Goal: Information Seeking & Learning: Learn about a topic

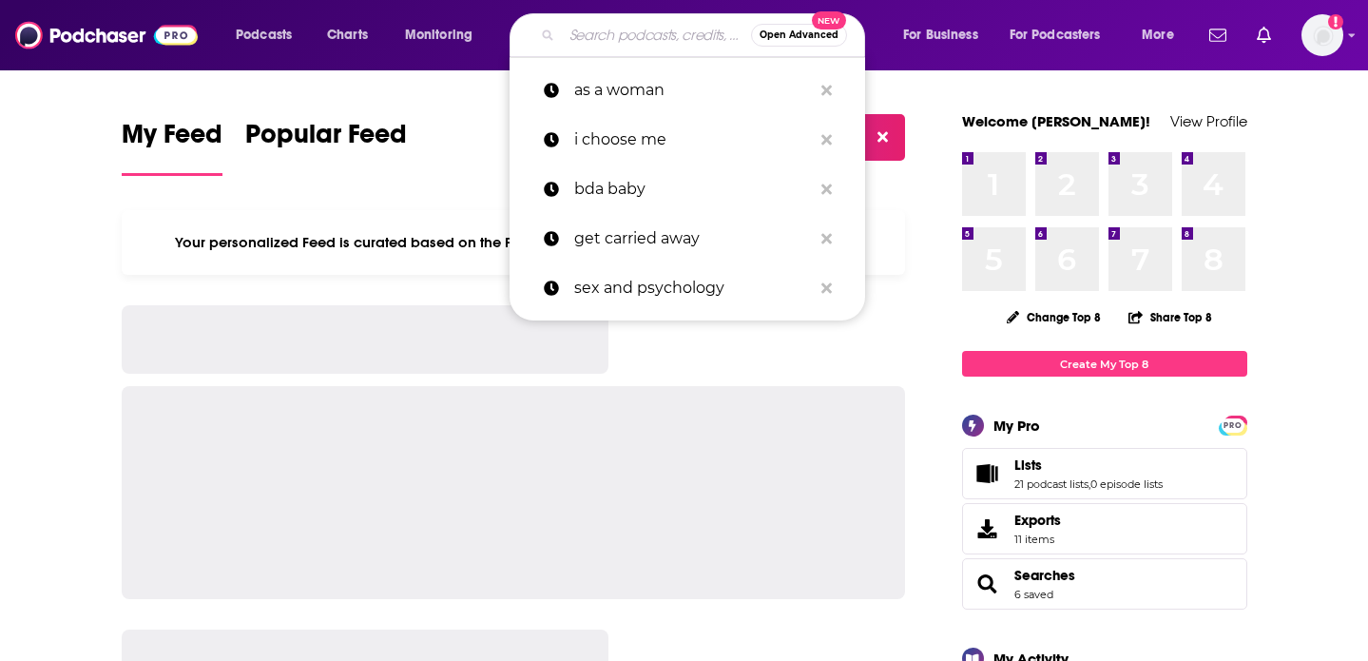
click at [625, 38] on input "Search podcasts, credits, & more..." at bounding box center [656, 35] width 189 height 30
paste input "On with [PERSON_NAME]"
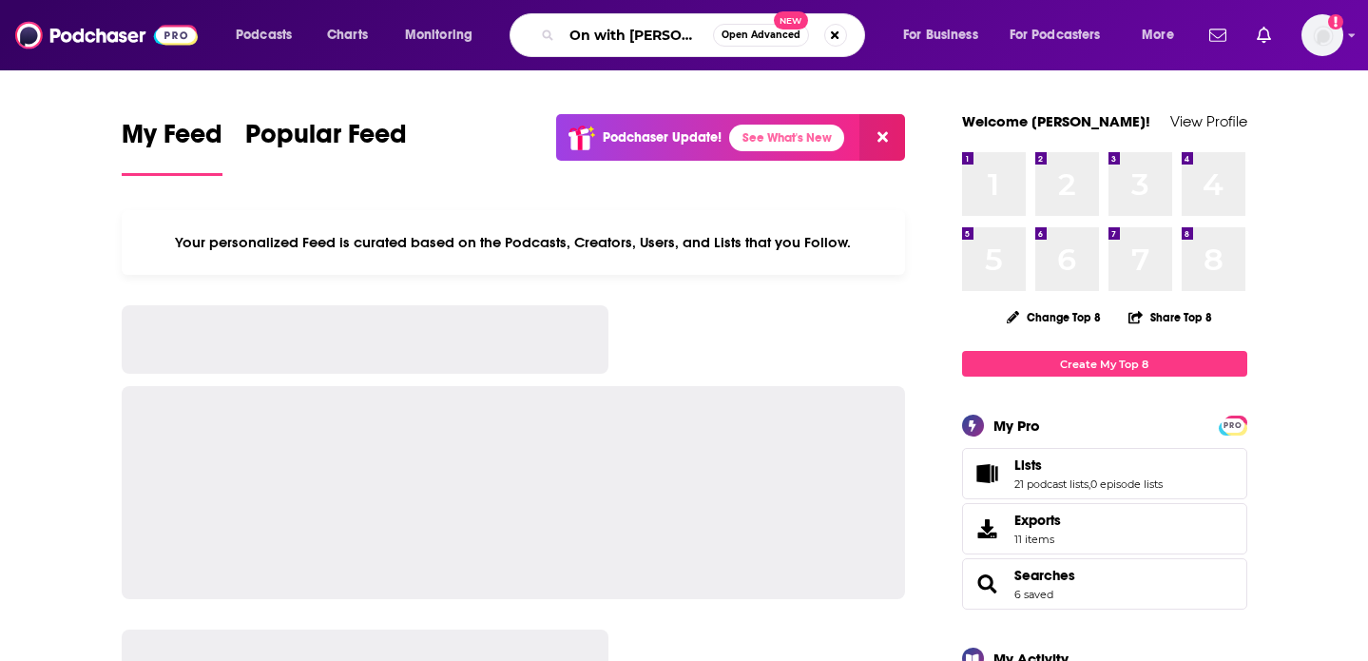
scroll to position [0, 16]
type input "On with [PERSON_NAME]"
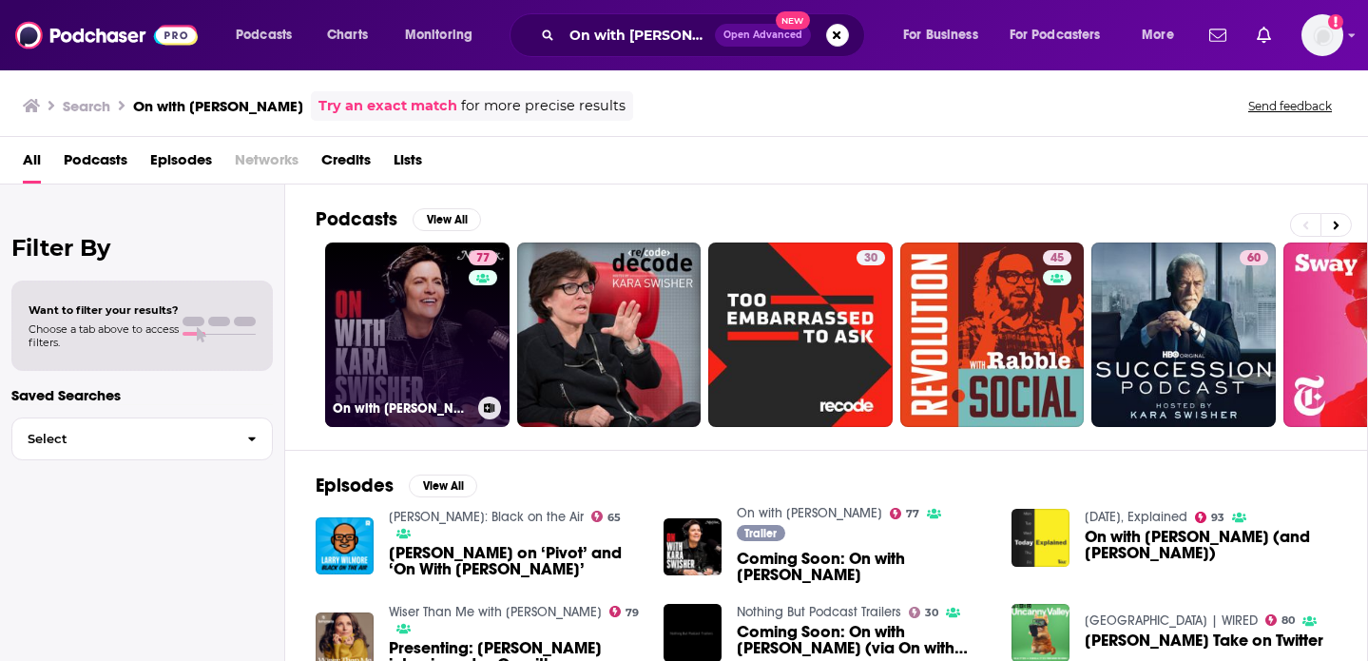
click at [372, 294] on link "77 On with [PERSON_NAME]" at bounding box center [417, 334] width 184 height 184
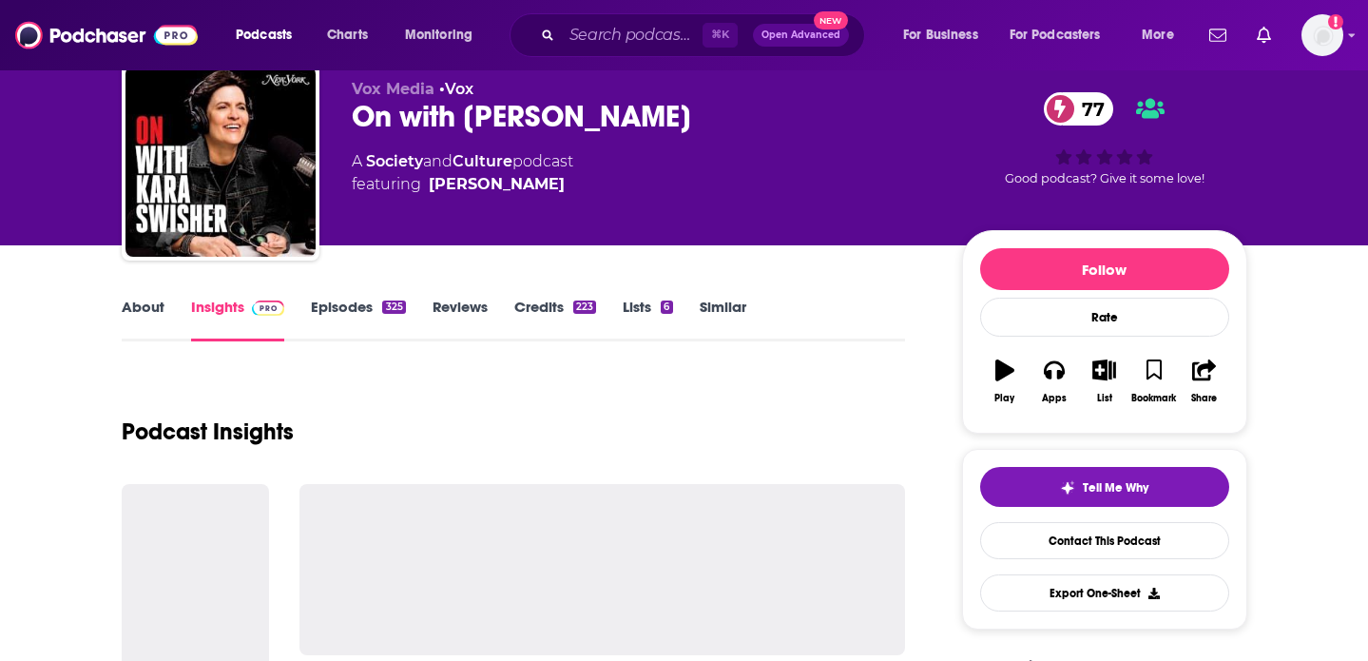
scroll to position [71, 0]
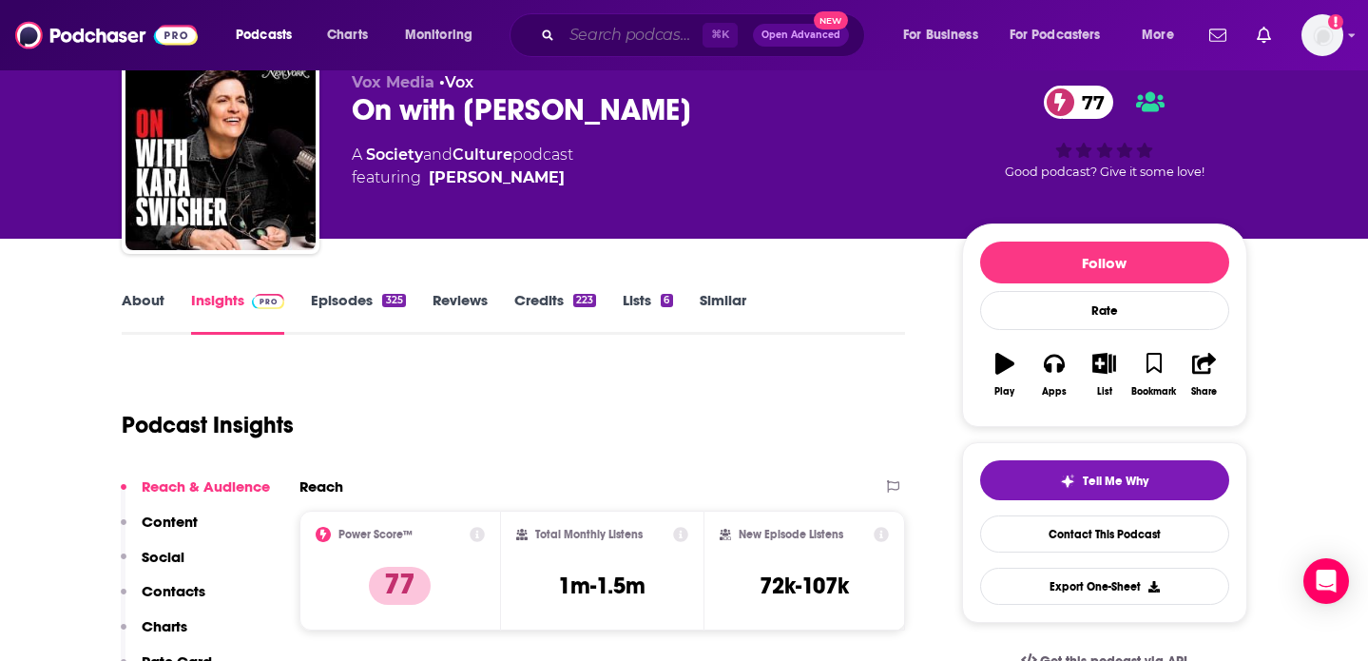
click at [634, 33] on input "Search podcasts, credits, & more..." at bounding box center [632, 35] width 141 height 30
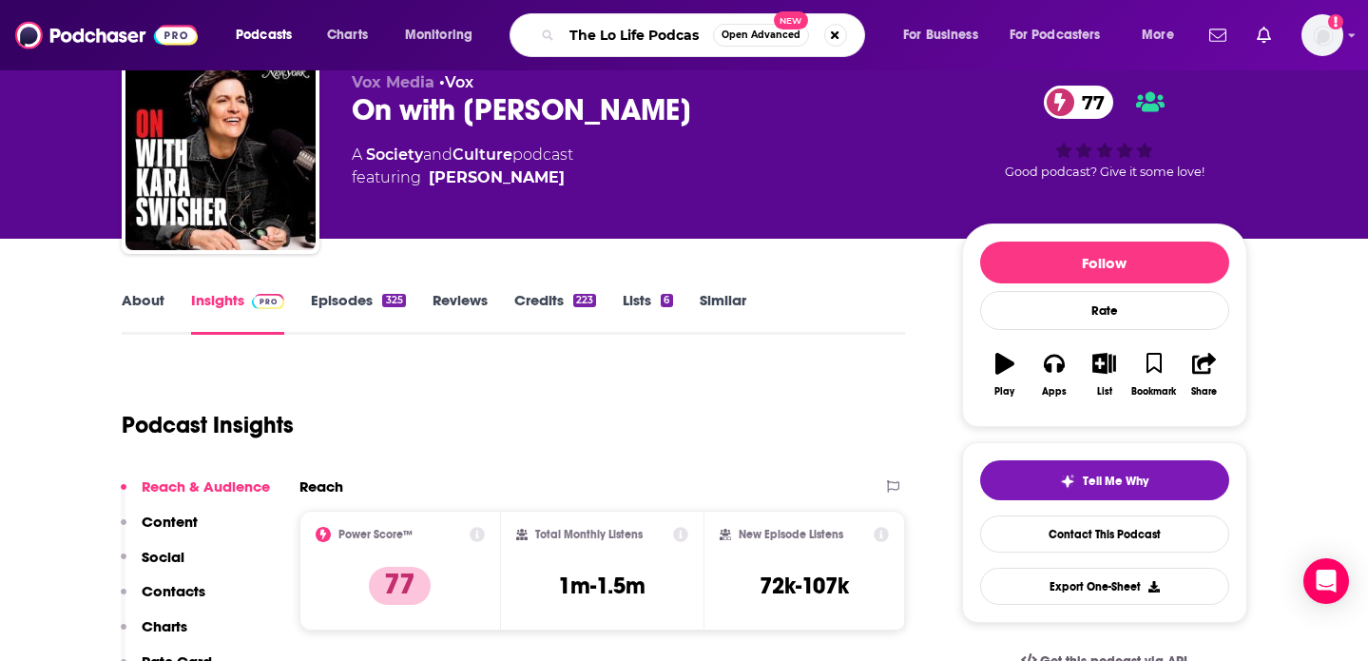
type input "The Lo Life Podcast"
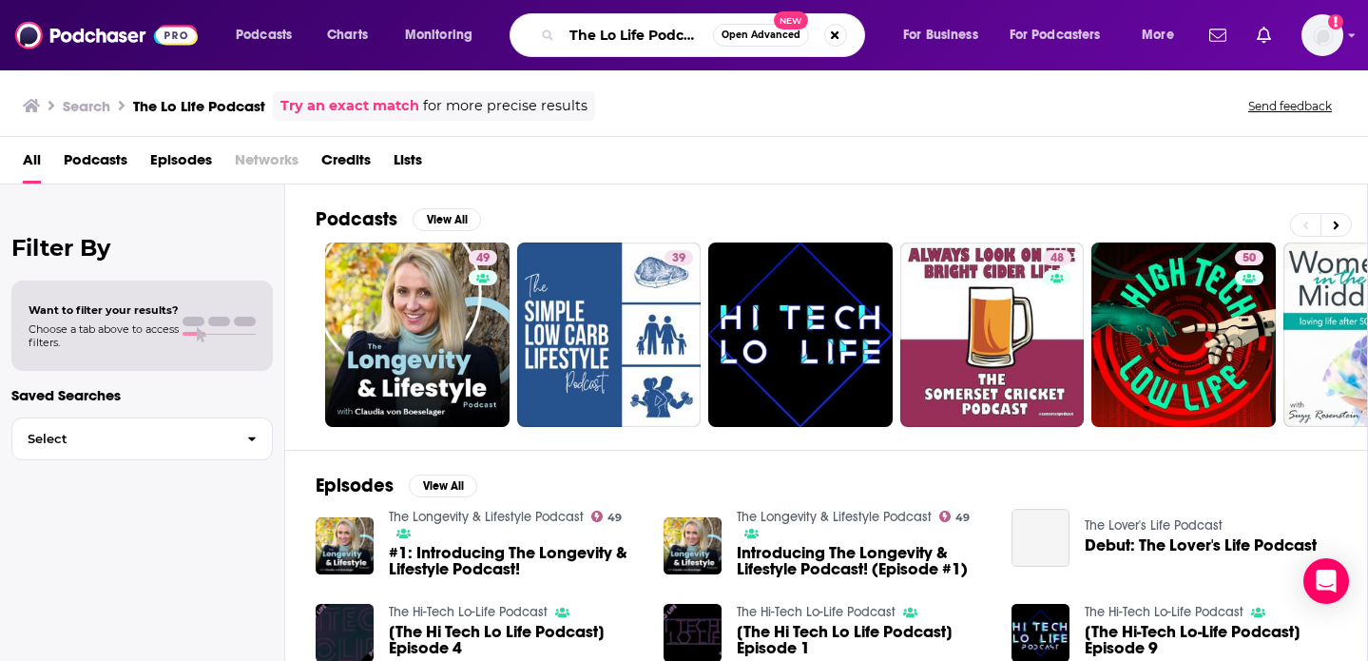
scroll to position [0, 2]
drag, startPoint x: 674, startPoint y: 37, endPoint x: 949, endPoint y: 43, distance: 274.8
click at [949, 43] on div "Podcasts Charts Monitoring The Lo Life Podcast Open Advanced New For Business F…" at bounding box center [707, 35] width 970 height 44
type input "The Lo Life"
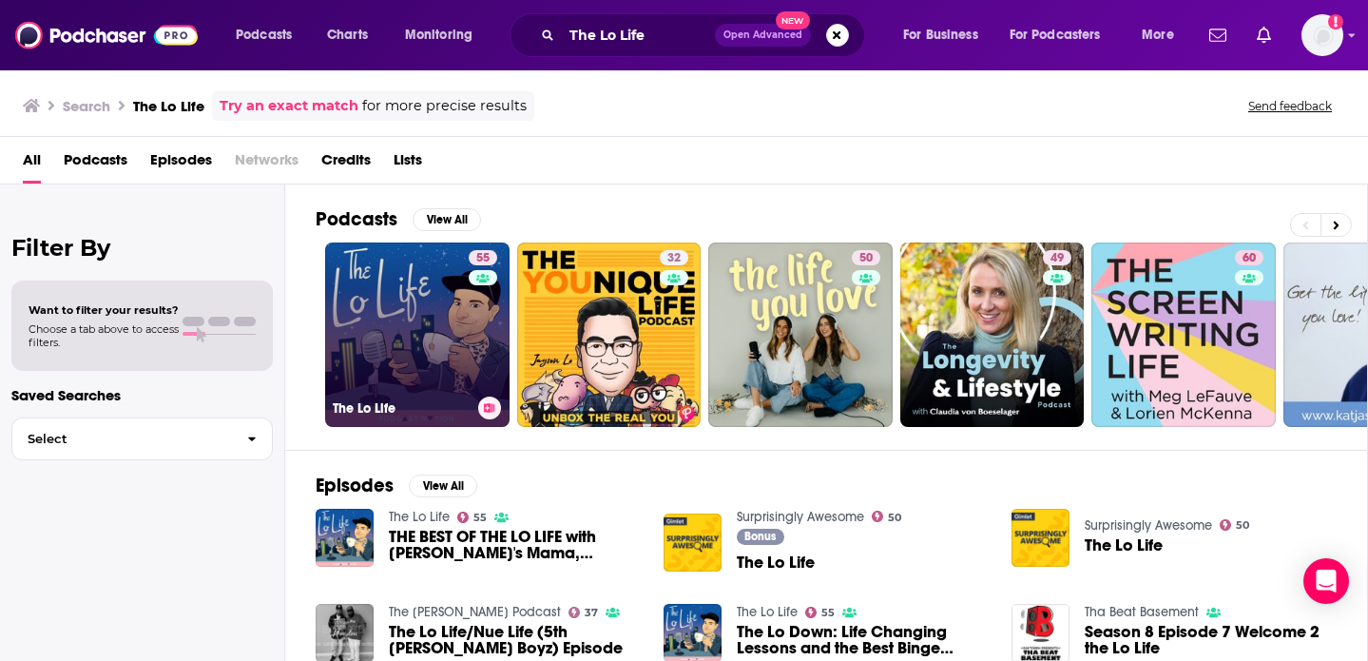
click at [382, 335] on link "55 The Lo Life" at bounding box center [417, 334] width 184 height 184
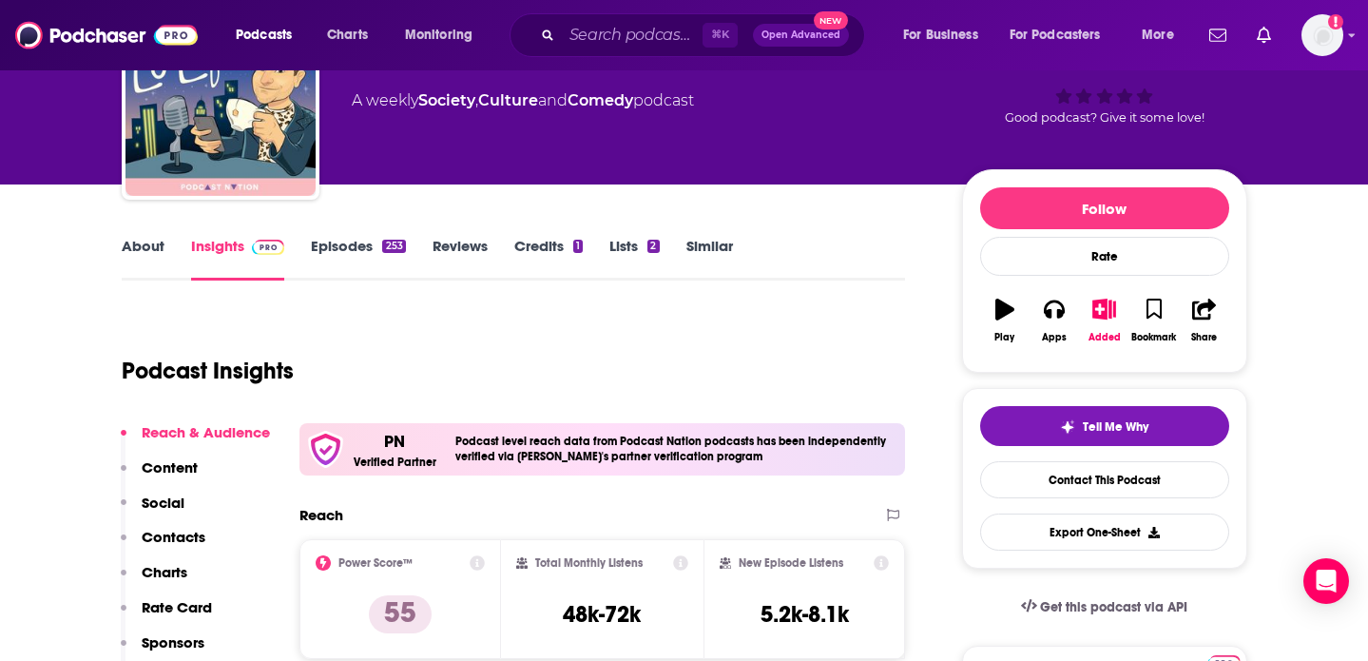
scroll to position [133, 0]
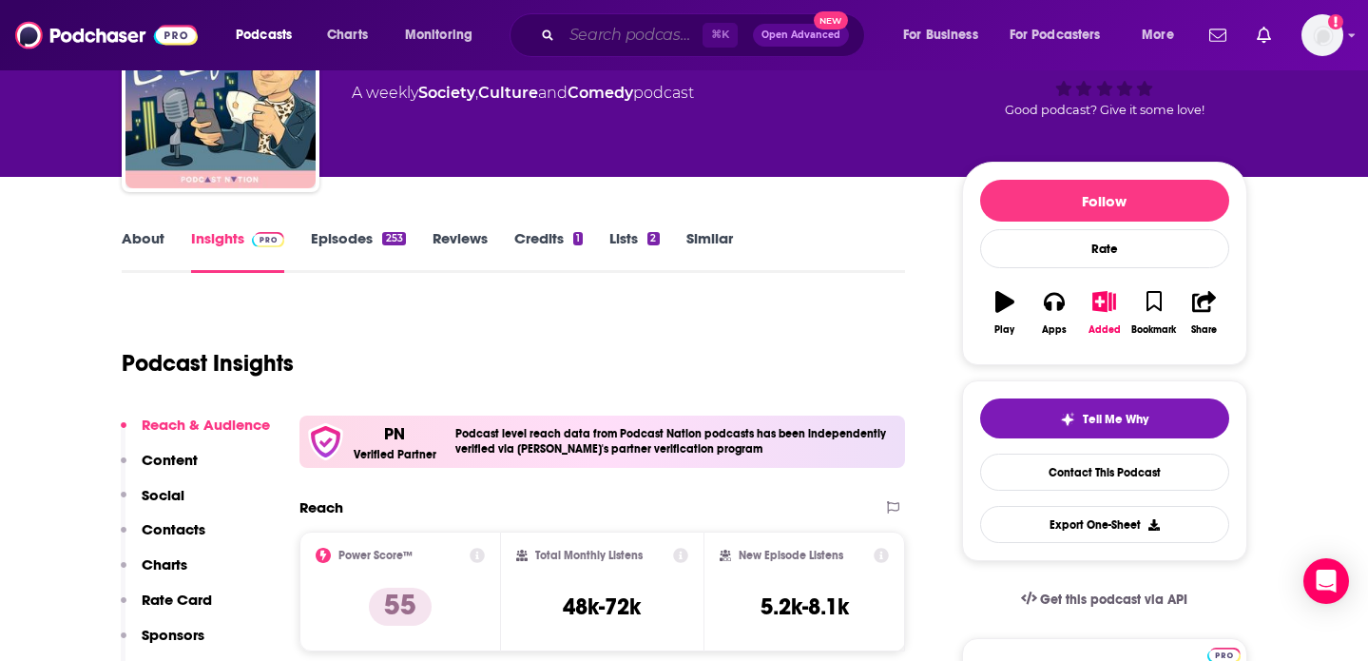
click at [633, 35] on input "Search podcasts, credits, & more..." at bounding box center [632, 35] width 141 height 30
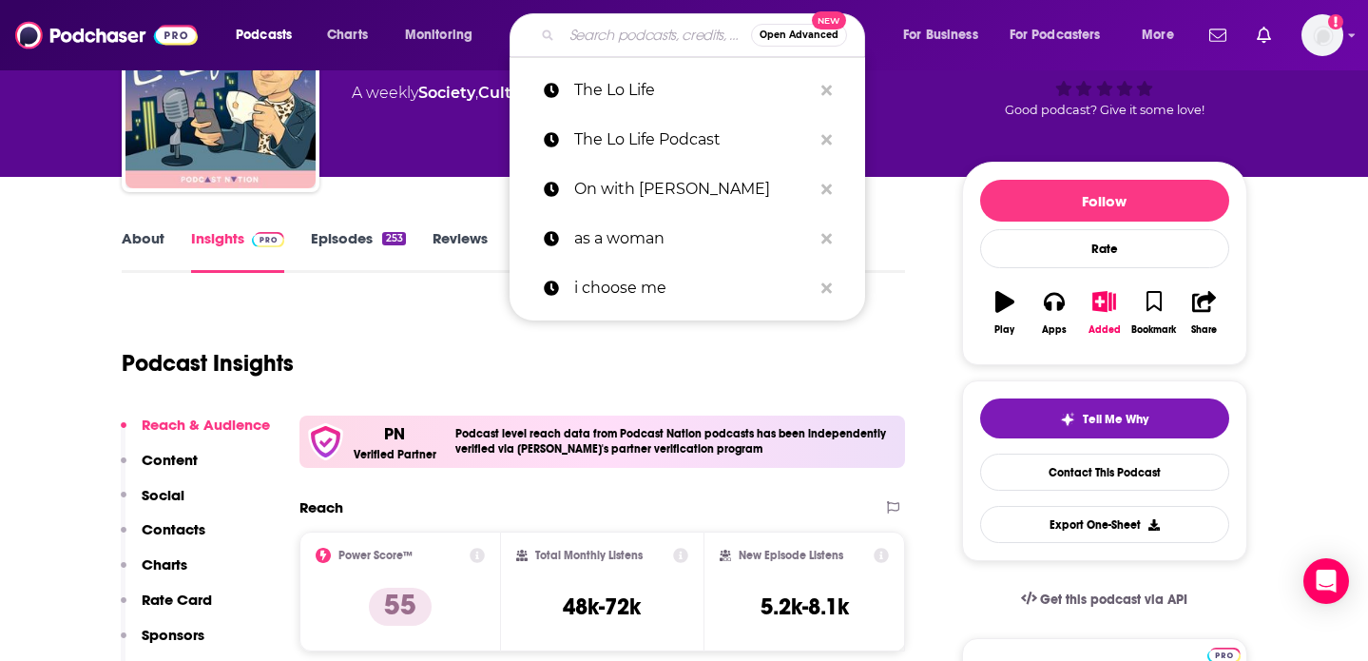
paste input "Treated - [PERSON_NAME] MD"
type input "Treated - [PERSON_NAME] MD"
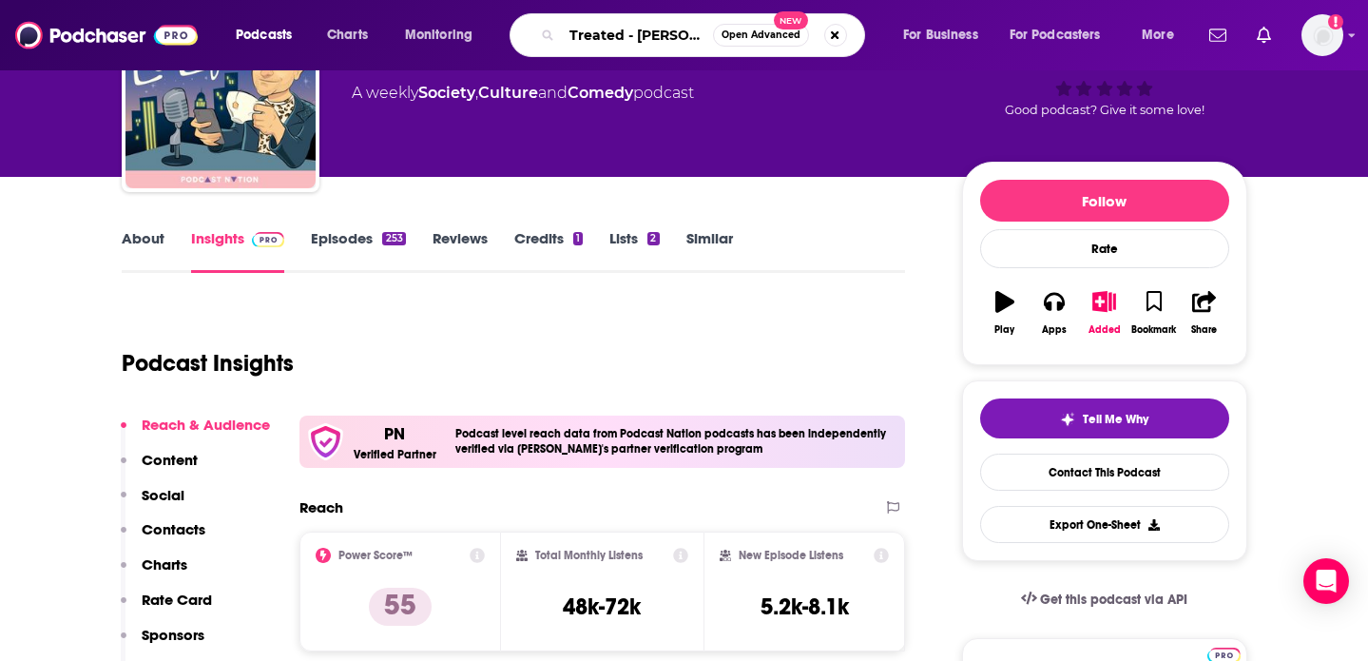
scroll to position [0, 57]
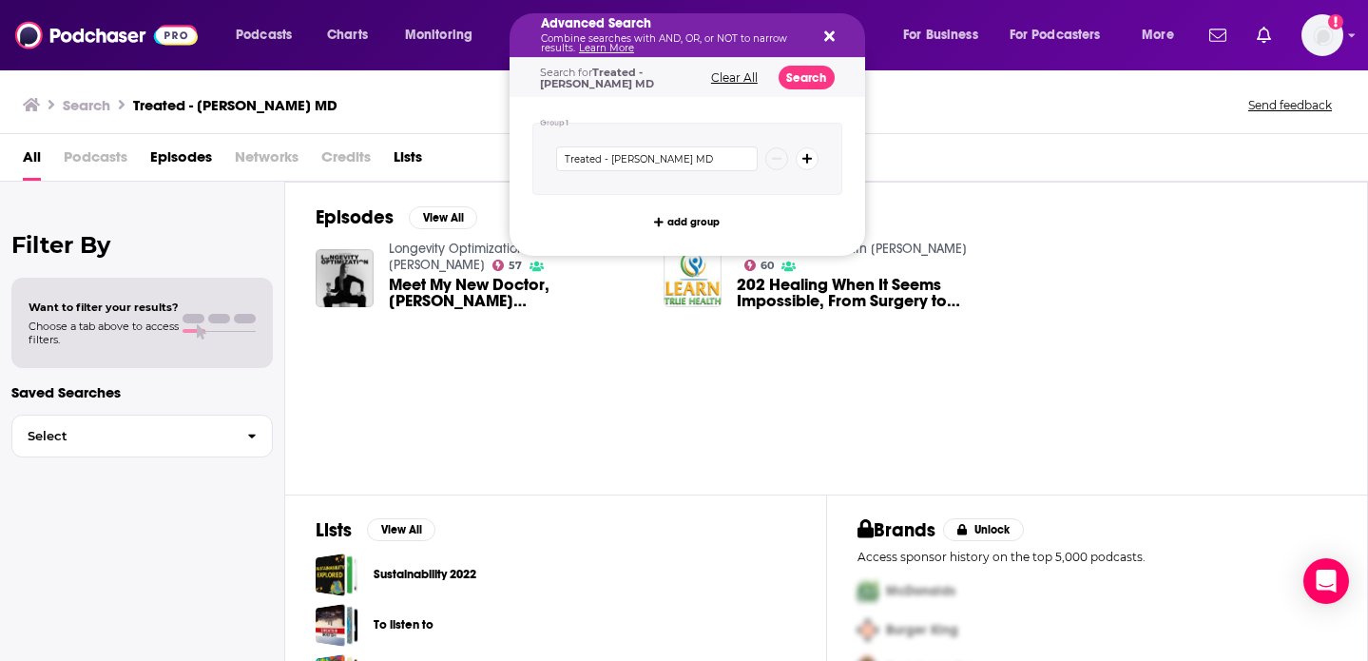
click at [1020, 132] on div "Search Treated - [PERSON_NAME] MD Send feedback" at bounding box center [684, 101] width 1368 height 66
click at [588, 44] on link "Learn More" at bounding box center [606, 48] width 55 height 12
click at [735, 161] on input "Treated - [PERSON_NAME] MD" at bounding box center [657, 158] width 202 height 25
drag, startPoint x: 735, startPoint y: 161, endPoint x: 599, endPoint y: 160, distance: 136.0
click at [601, 161] on input "Treated - [PERSON_NAME] MD" at bounding box center [657, 158] width 202 height 25
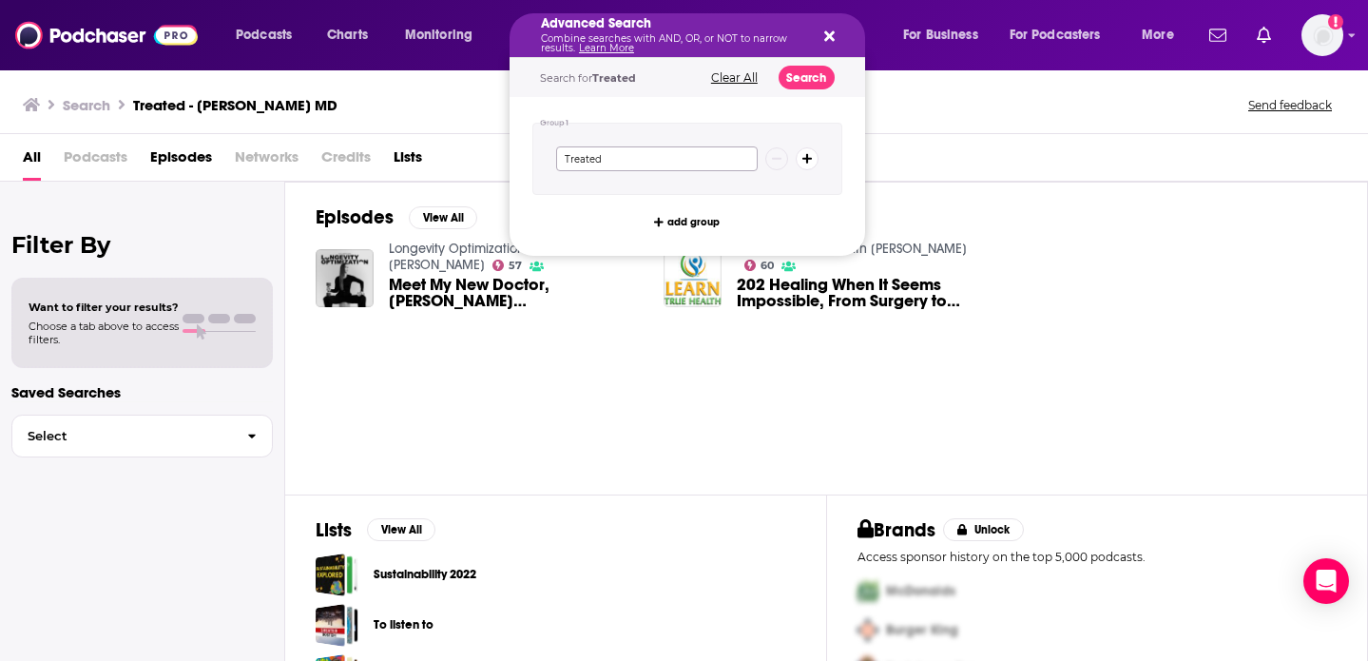
type input "Treated"
click at [807, 76] on button "Search" at bounding box center [807, 78] width 56 height 24
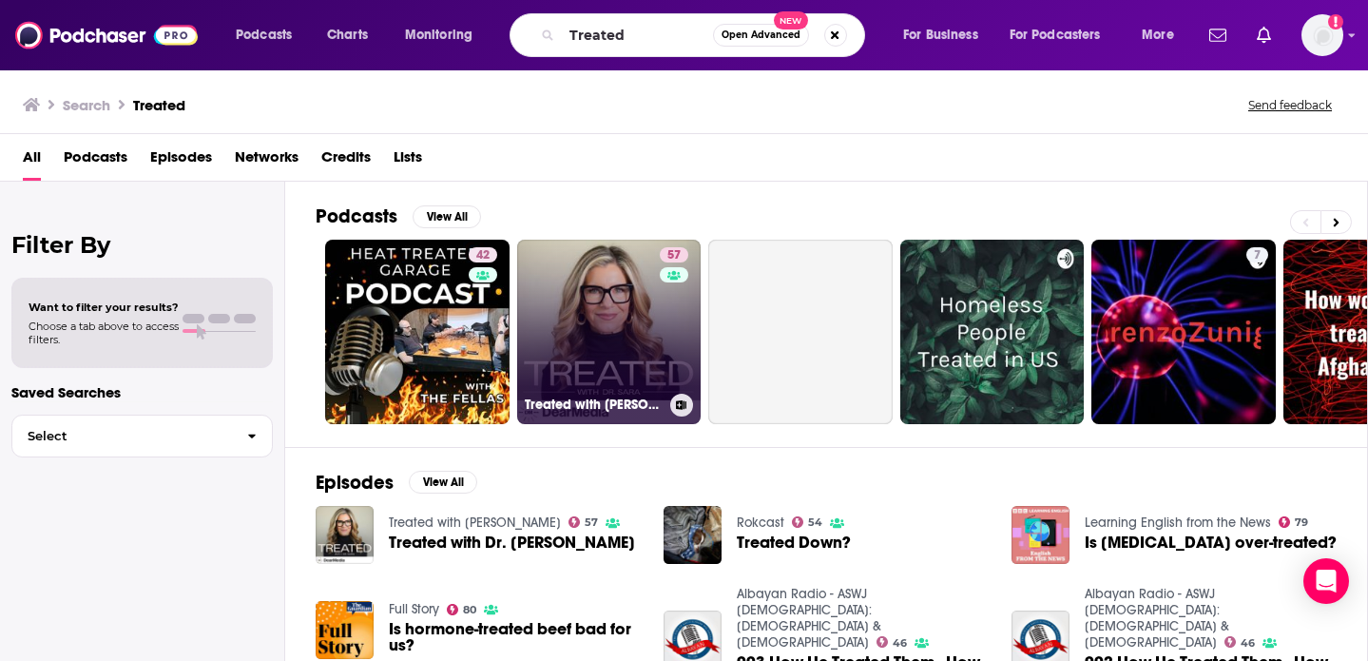
click at [618, 329] on link "57 Treated with [PERSON_NAME]" at bounding box center [609, 332] width 184 height 184
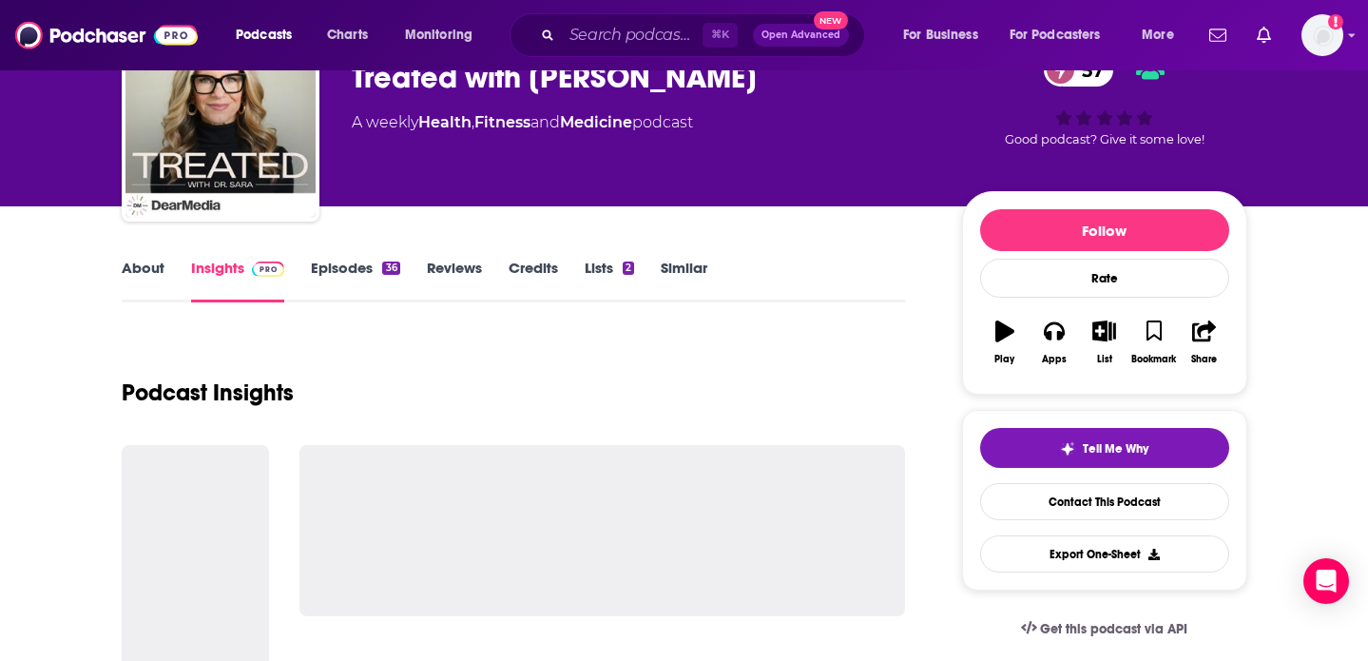
scroll to position [106, 0]
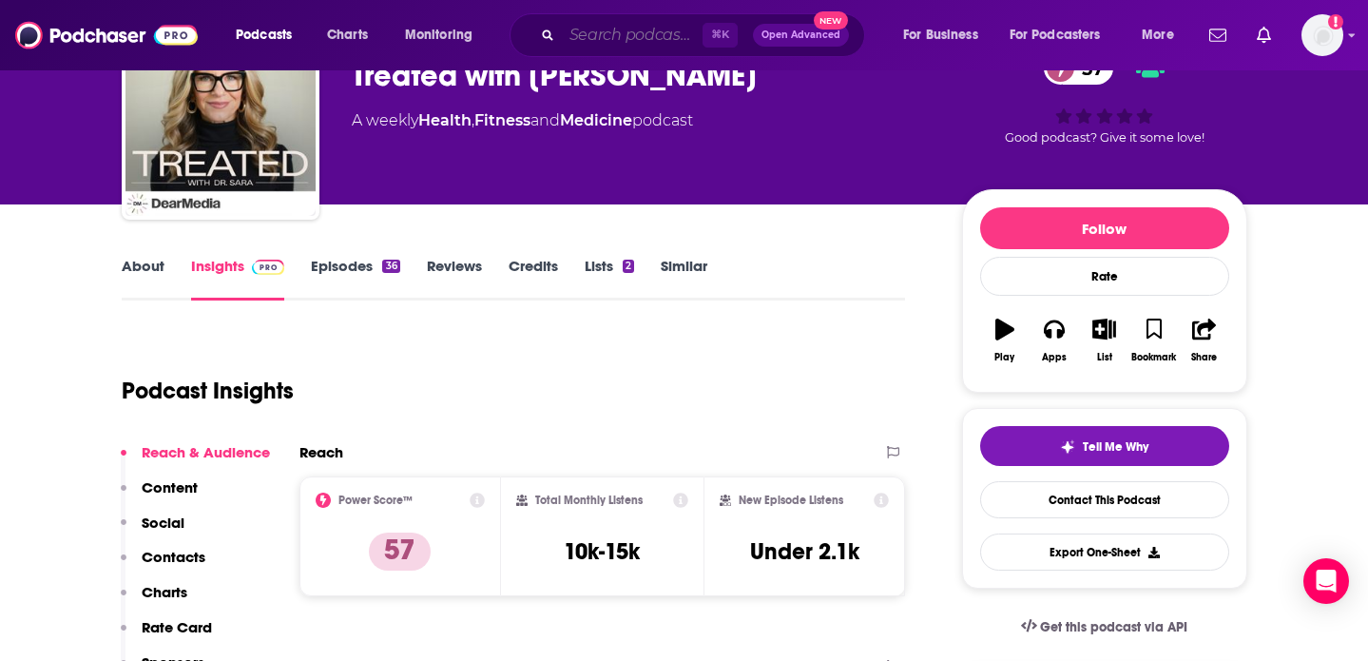
click at [643, 32] on input "Search podcasts, credits, & more..." at bounding box center [632, 35] width 141 height 30
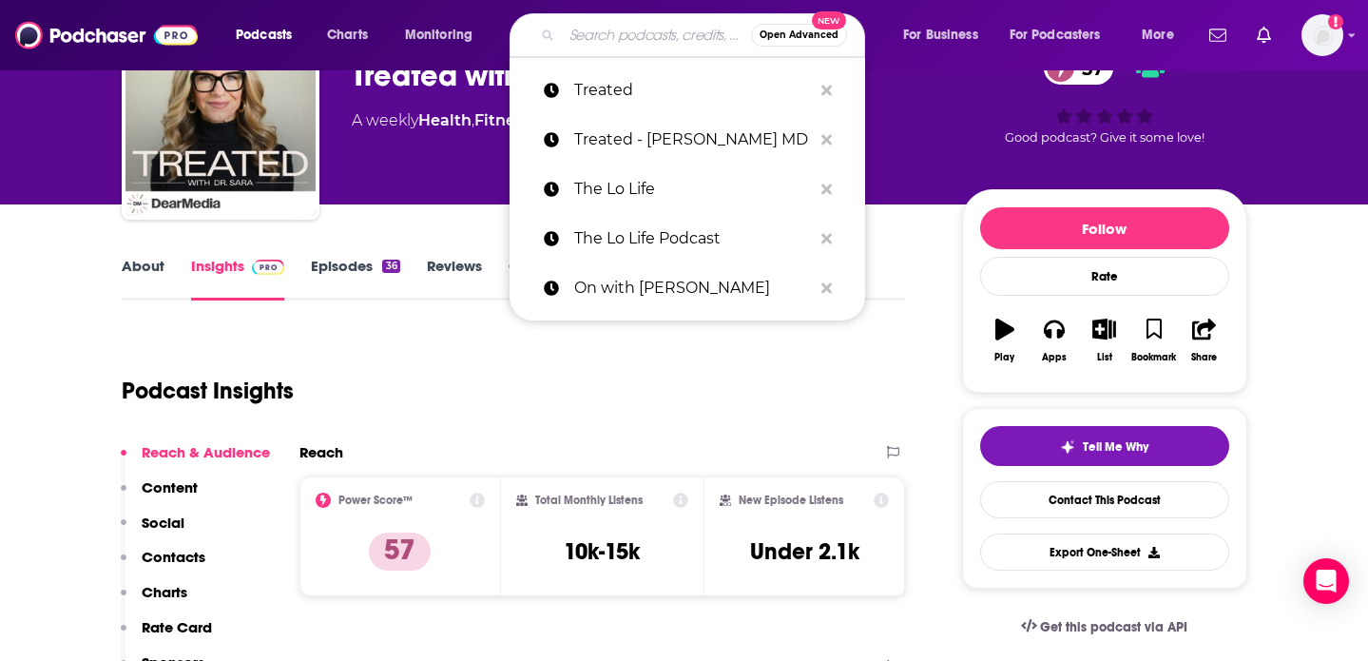
click at [643, 32] on input "Search podcasts, credits, & more..." at bounding box center [656, 35] width 189 height 30
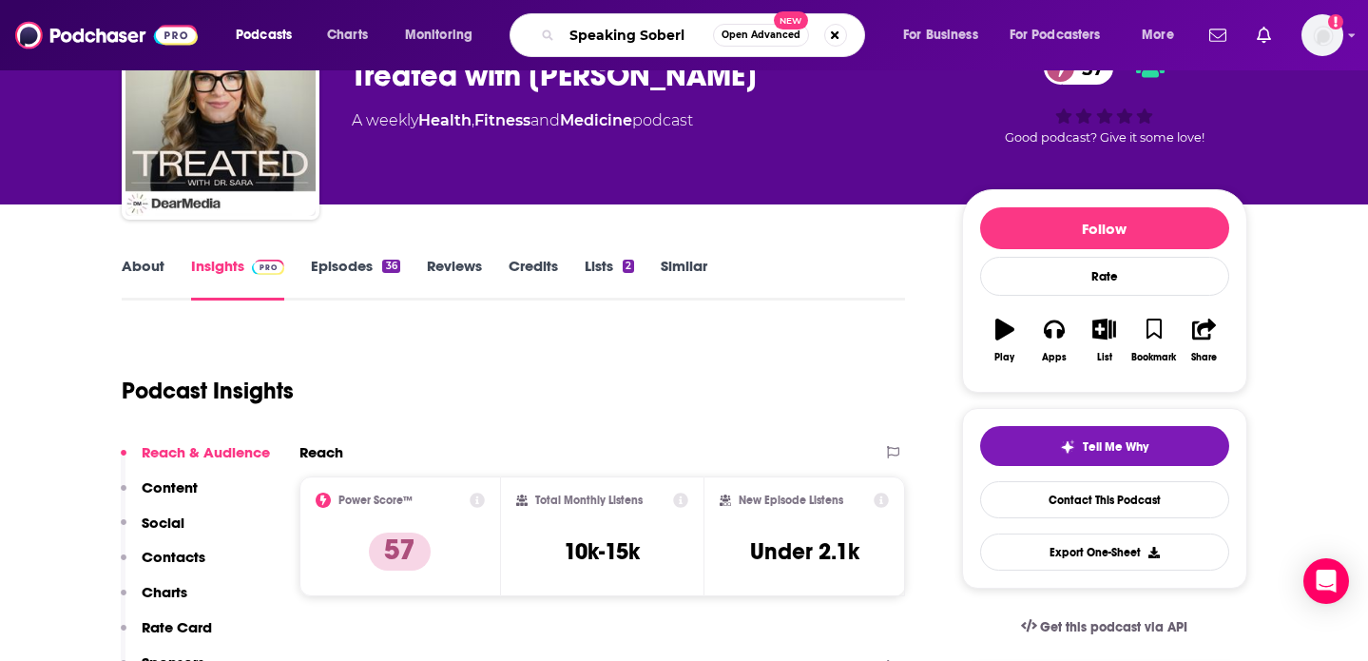
type input "Speaking Soberly"
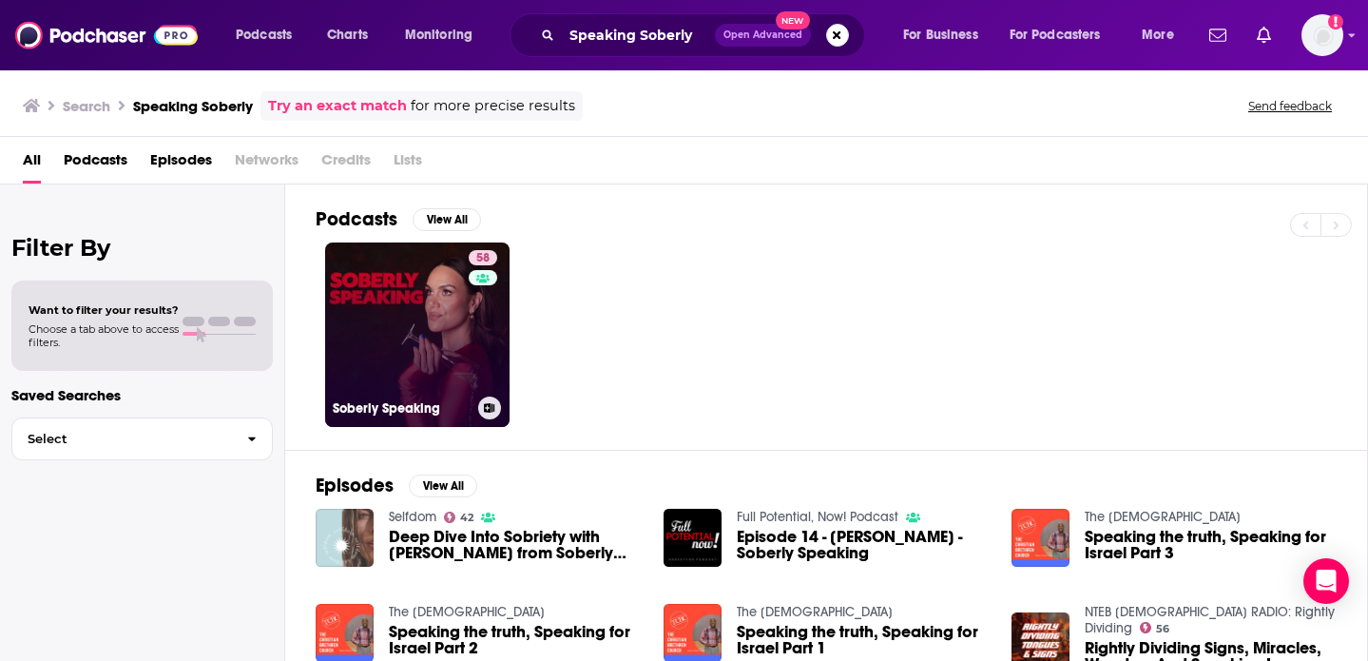
click at [339, 337] on link "58 Soberly Speaking" at bounding box center [417, 334] width 184 height 184
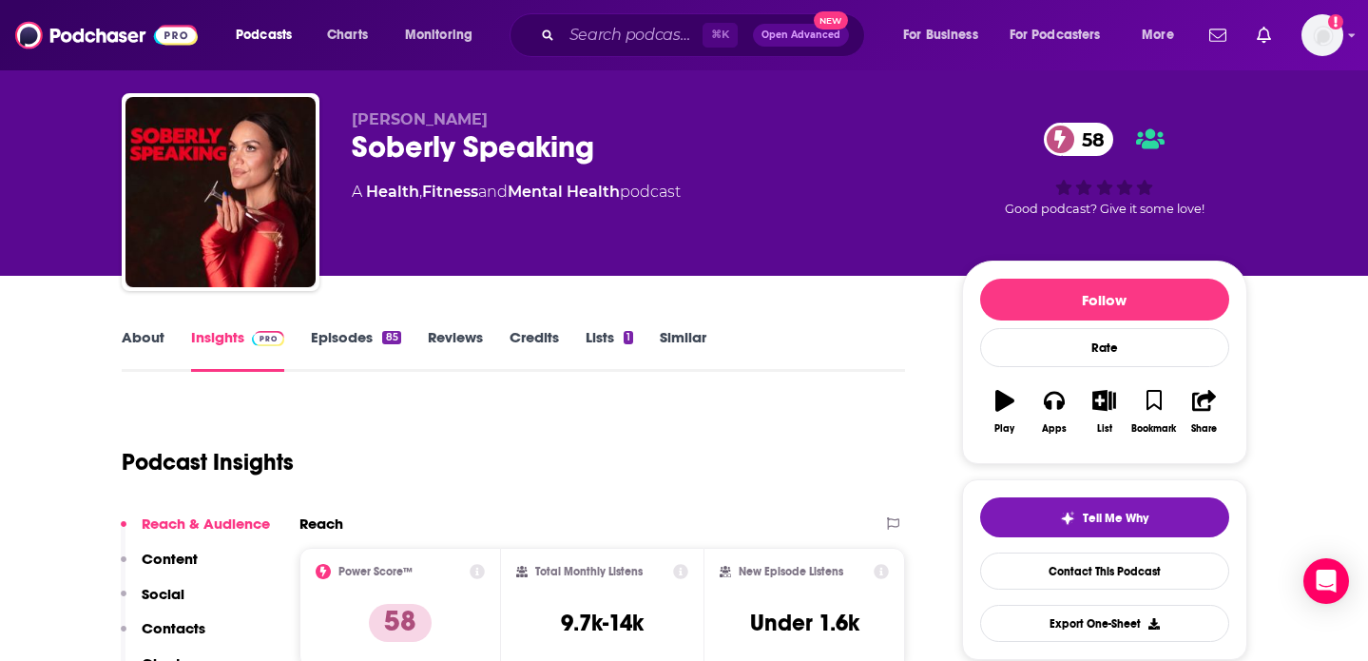
scroll to position [89, 0]
